Goal: Information Seeking & Learning: Learn about a topic

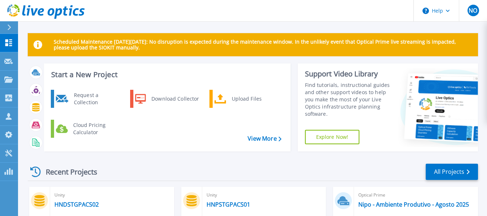
scroll to position [144, 0]
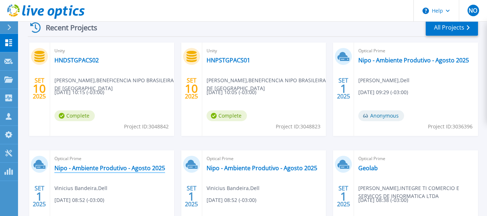
click at [150, 165] on link "Nipo - Ambiente Produtivo - Agosto 2025" at bounding box center [109, 167] width 111 height 7
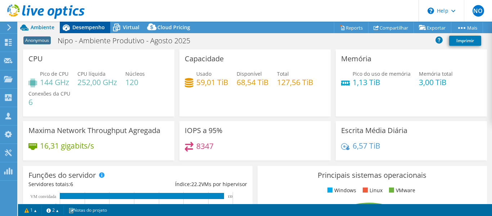
click at [70, 30] on icon at bounding box center [66, 27] width 13 height 13
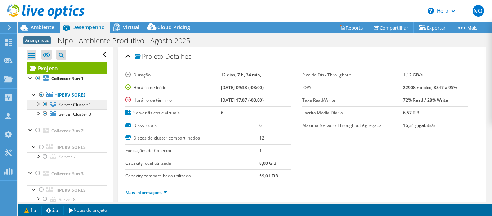
click at [80, 104] on span "Server Cluster 1" at bounding box center [75, 105] width 32 height 6
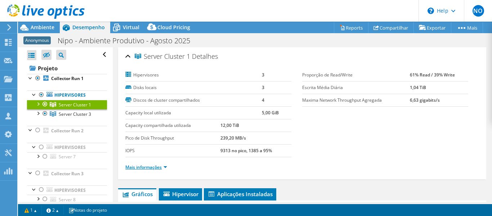
click at [155, 168] on link "Mais informações" at bounding box center [146, 167] width 42 height 6
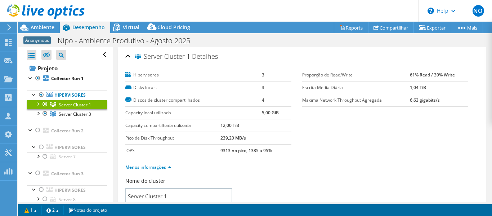
click at [129, 57] on div "Server Cluster 1 Detalhes" at bounding box center [302, 56] width 354 height 15
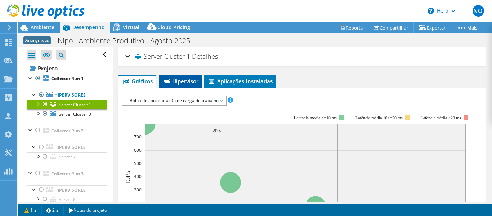
click at [202, 83] on li "Hipervisor" at bounding box center [180, 81] width 43 height 12
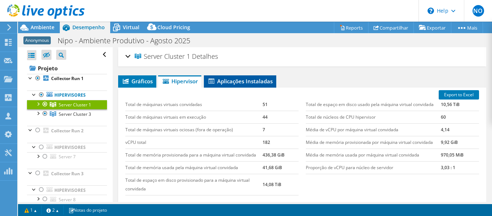
click at [237, 82] on span "Aplicações Instaladas" at bounding box center [240, 80] width 65 height 7
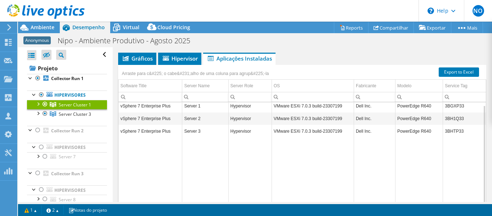
scroll to position [36, 0]
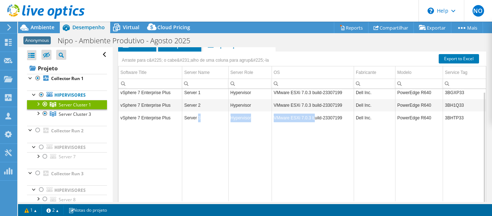
drag, startPoint x: 220, startPoint y: 116, endPoint x: 310, endPoint y: 118, distance: 90.5
click at [310, 118] on tr "vSphere 7 Enterprise Plus Server 3 Hypervisor VMware ESXi 7.0.3 build-23307199 …" at bounding box center [303, 117] width 368 height 13
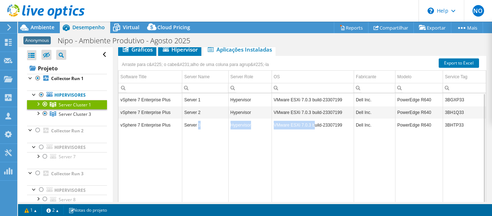
scroll to position [0, 0]
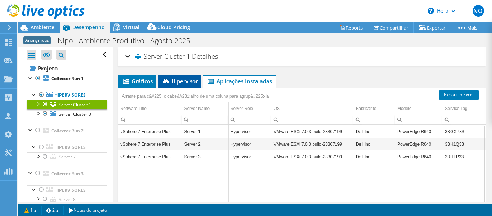
click at [170, 77] on span "Hipervisor" at bounding box center [180, 80] width 36 height 7
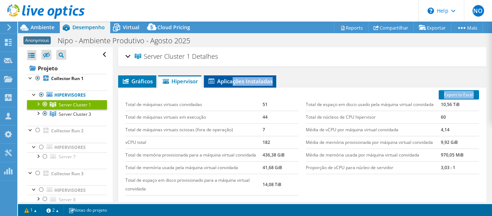
click at [234, 87] on div "Gráficos Servidores Inventário Hipervisor Discos Discos de cluster IOPS" at bounding box center [302, 165] width 368 height 180
click at [234, 87] on li "Aplicações Instaladas" at bounding box center [240, 81] width 72 height 12
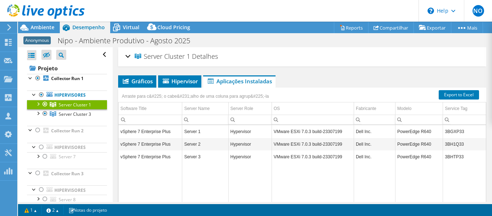
click at [223, 99] on div "Arraste para c&#225; o cabe&#231;alho de uma coluna para agrup&#225;-la" at bounding box center [195, 96] width 151 height 10
click at [148, 80] on span "Gráficos" at bounding box center [137, 80] width 31 height 7
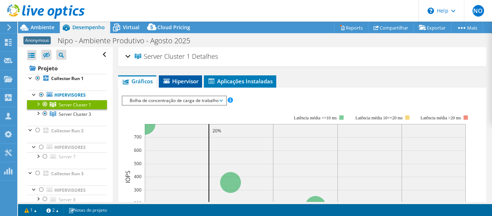
click at [191, 79] on span "Hipervisor" at bounding box center [181, 80] width 36 height 7
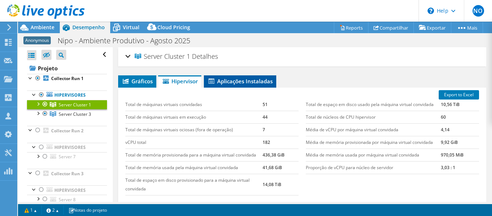
click at [222, 80] on span "Aplicações Instaladas" at bounding box center [240, 80] width 65 height 7
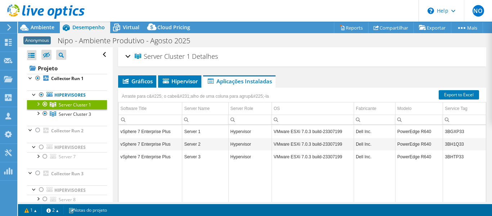
click at [129, 54] on div "Server Cluster 1 Detalhes" at bounding box center [302, 56] width 354 height 15
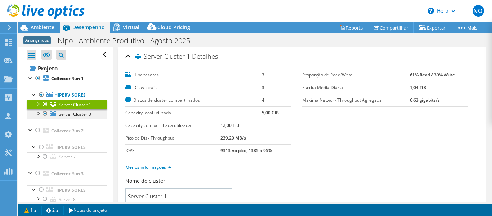
click at [83, 110] on link "Server Cluster 3" at bounding box center [67, 113] width 80 height 9
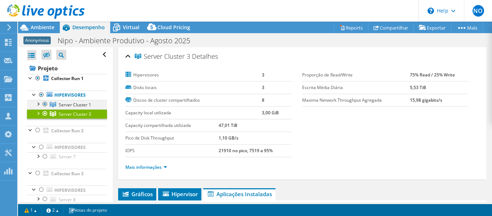
click at [41, 103] on div at bounding box center [37, 103] width 7 height 7
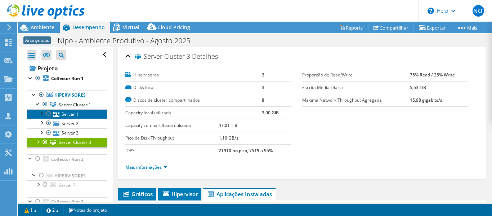
click at [56, 113] on icon at bounding box center [56, 114] width 6 height 5
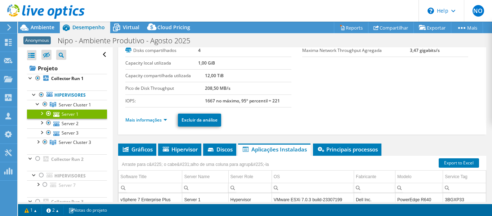
scroll to position [108, 0]
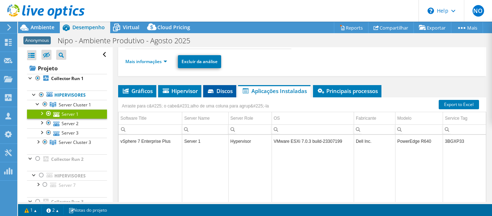
click at [221, 93] on span "Discos" at bounding box center [220, 90] width 26 height 7
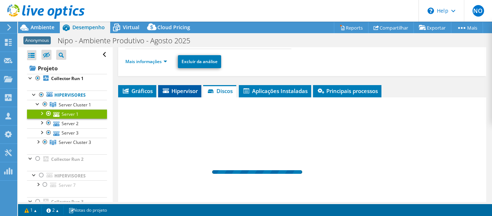
click at [180, 92] on span "Hipervisor" at bounding box center [180, 90] width 36 height 7
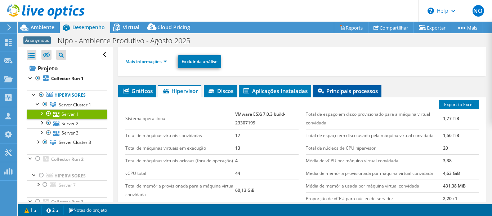
click at [350, 85] on li "Principais processos" at bounding box center [347, 91] width 68 height 12
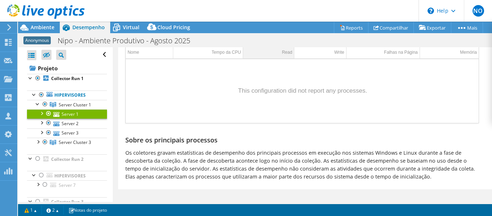
scroll to position [115, 0]
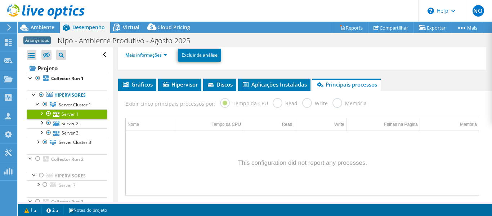
click at [288, 101] on label "Read" at bounding box center [285, 102] width 25 height 9
click at [310, 105] on label "Write" at bounding box center [315, 102] width 26 height 9
click at [278, 83] on span "Aplicações Instaladas" at bounding box center [274, 84] width 65 height 7
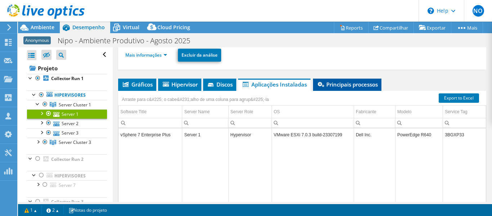
click at [339, 89] on li "Principais processos" at bounding box center [347, 85] width 68 height 12
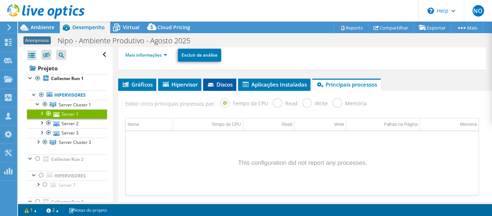
click at [231, 89] on li "Discos" at bounding box center [219, 85] width 33 height 12
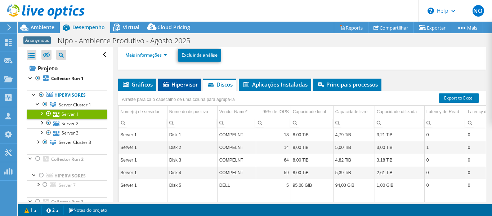
click at [179, 88] on li "Hipervisor" at bounding box center [179, 85] width 43 height 12
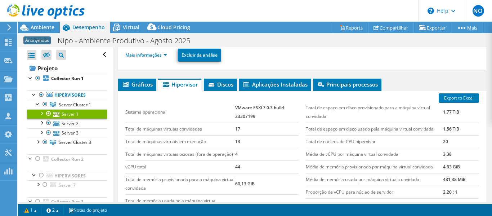
click at [155, 92] on div "Export to Excel Sistema operacional VMware ESXi 7.0.3 build-23307199 Total de m…" at bounding box center [302, 161] width 368 height 141
click at [155, 91] on div "Export to Excel Sistema operacional VMware ESXi 7.0.3 build-23307199 Total de m…" at bounding box center [302, 161] width 368 height 141
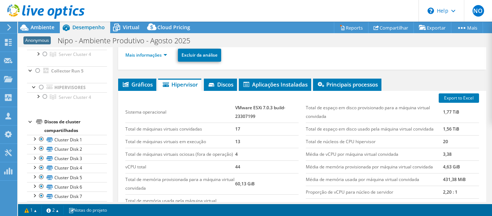
scroll to position [0, 0]
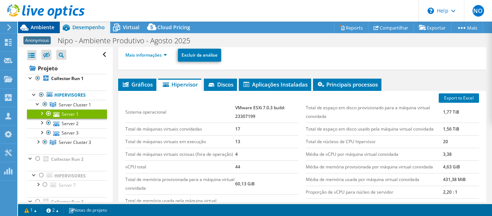
click at [42, 26] on span "Ambiente" at bounding box center [43, 27] width 24 height 7
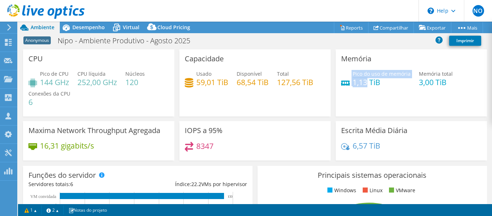
drag, startPoint x: 350, startPoint y: 83, endPoint x: 342, endPoint y: 83, distance: 8.0
click at [342, 83] on div "Pico do uso de memória 1,13 TiB" at bounding box center [376, 78] width 70 height 16
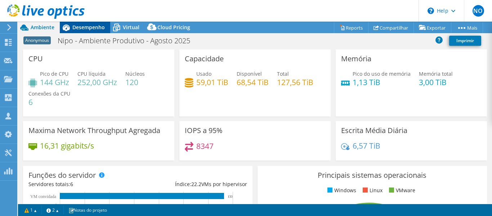
click at [93, 28] on span "Desempenho" at bounding box center [88, 27] width 32 height 7
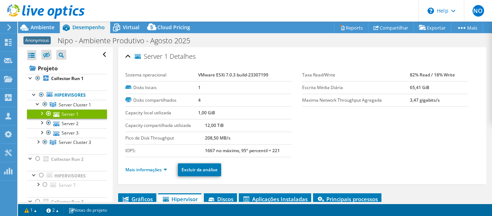
click at [54, 36] on div "Anonymous Nipo - Ambiente Produtivo - Agosto 2025 Imprimir" at bounding box center [255, 40] width 474 height 13
click at [54, 34] on div "Anonymous Nipo - Ambiente Produtivo - Agosto 2025 Imprimir" at bounding box center [255, 40] width 474 height 13
click at [54, 33] on div "Ambiente" at bounding box center [39, 28] width 42 height 12
